Goal: Download file/media

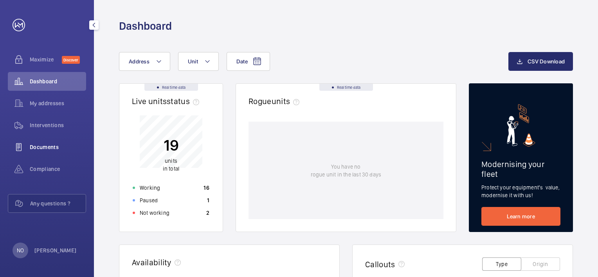
click at [45, 152] on div "Documents" at bounding box center [47, 147] width 78 height 19
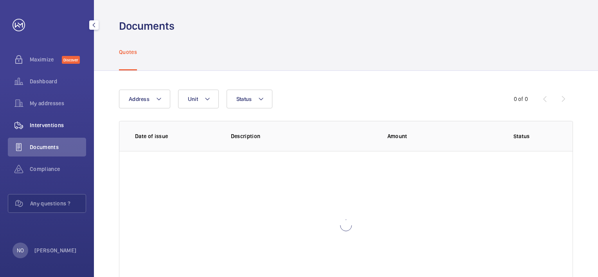
click at [70, 124] on span "Interventions" at bounding box center [58, 125] width 56 height 8
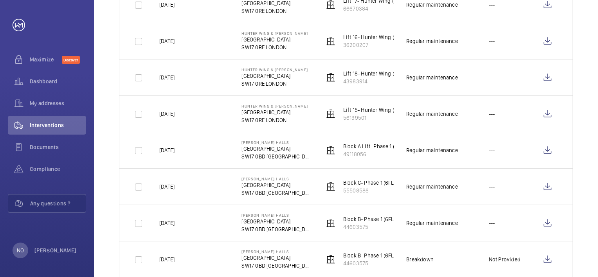
scroll to position [391, 0]
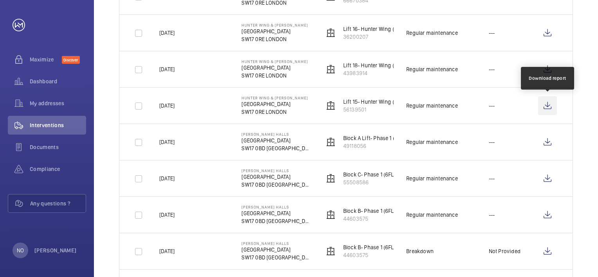
click at [551, 104] on wm-front-icon-button at bounding box center [547, 105] width 19 height 19
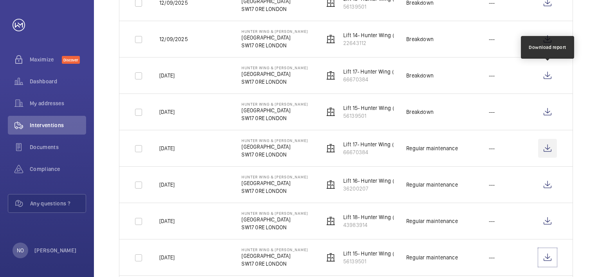
scroll to position [235, 0]
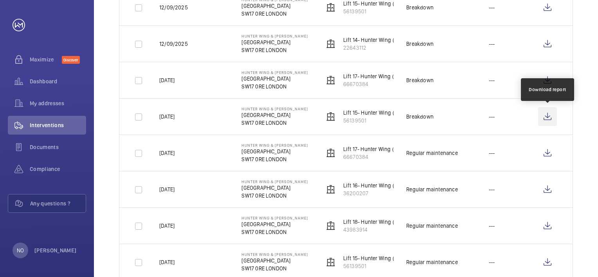
click at [547, 113] on wm-front-icon-button at bounding box center [547, 116] width 19 height 19
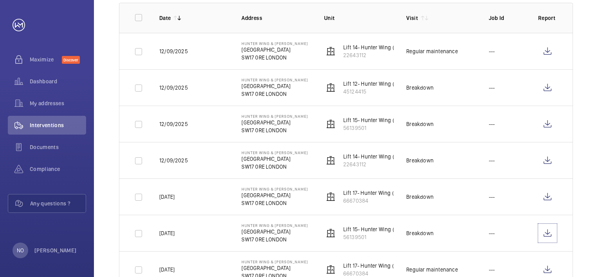
scroll to position [78, 0]
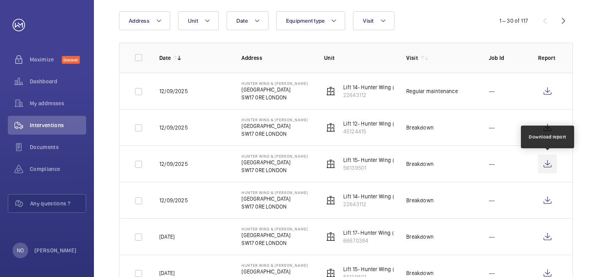
click at [552, 164] on wm-front-icon-button at bounding box center [547, 164] width 19 height 19
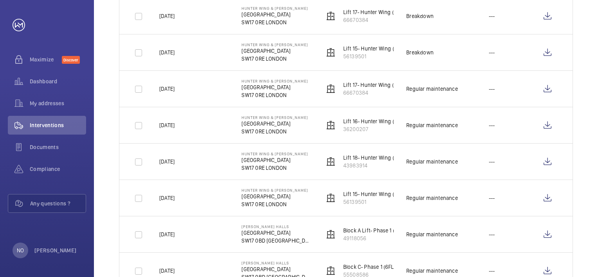
scroll to position [313, 0]
